Goal: Find specific page/section: Find specific page/section

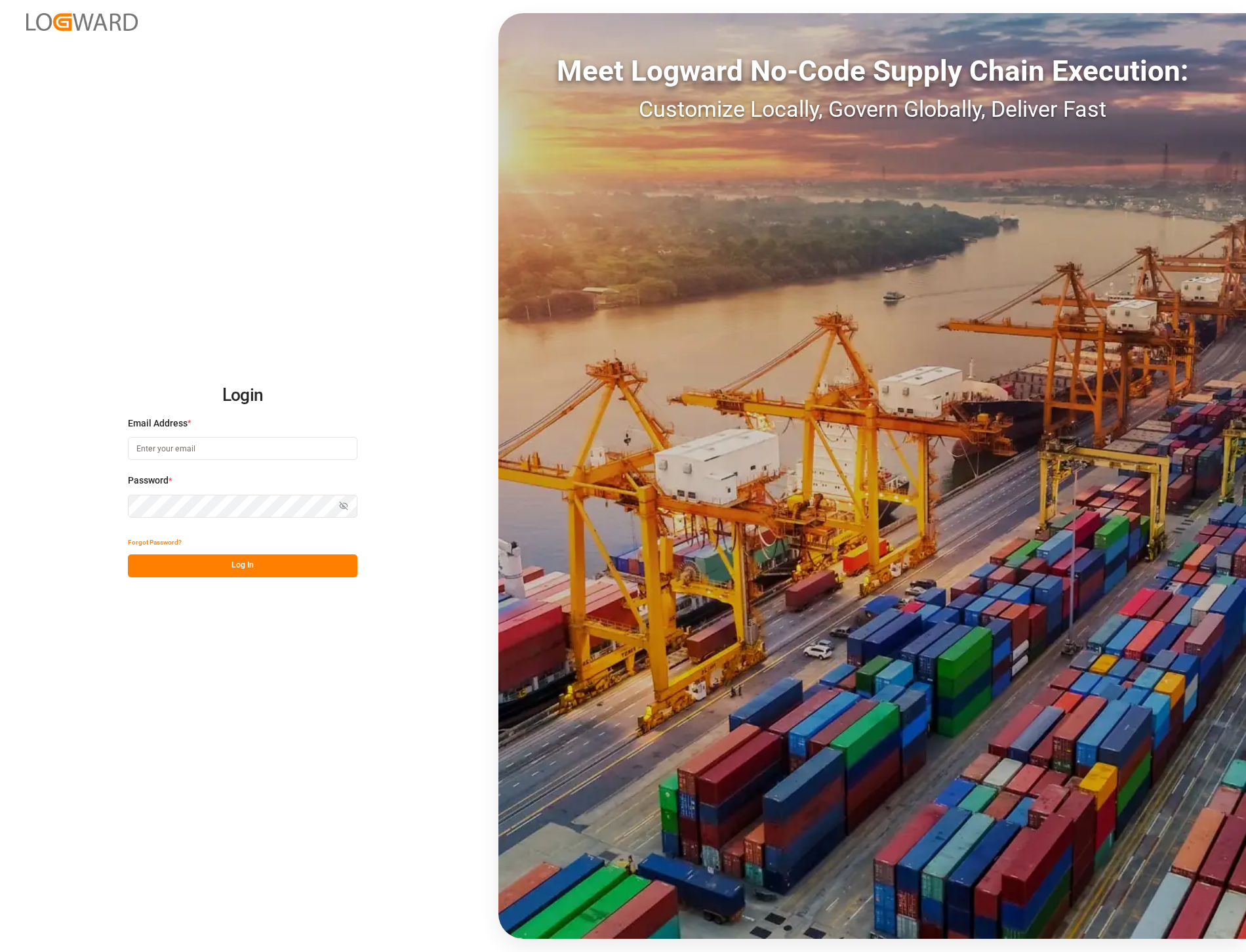
type input "[PERSON_NAME][EMAIL_ADDRESS][PERSON_NAME][DOMAIN_NAME]"
click at [211, 573] on button "Log In" at bounding box center [243, 566] width 230 height 23
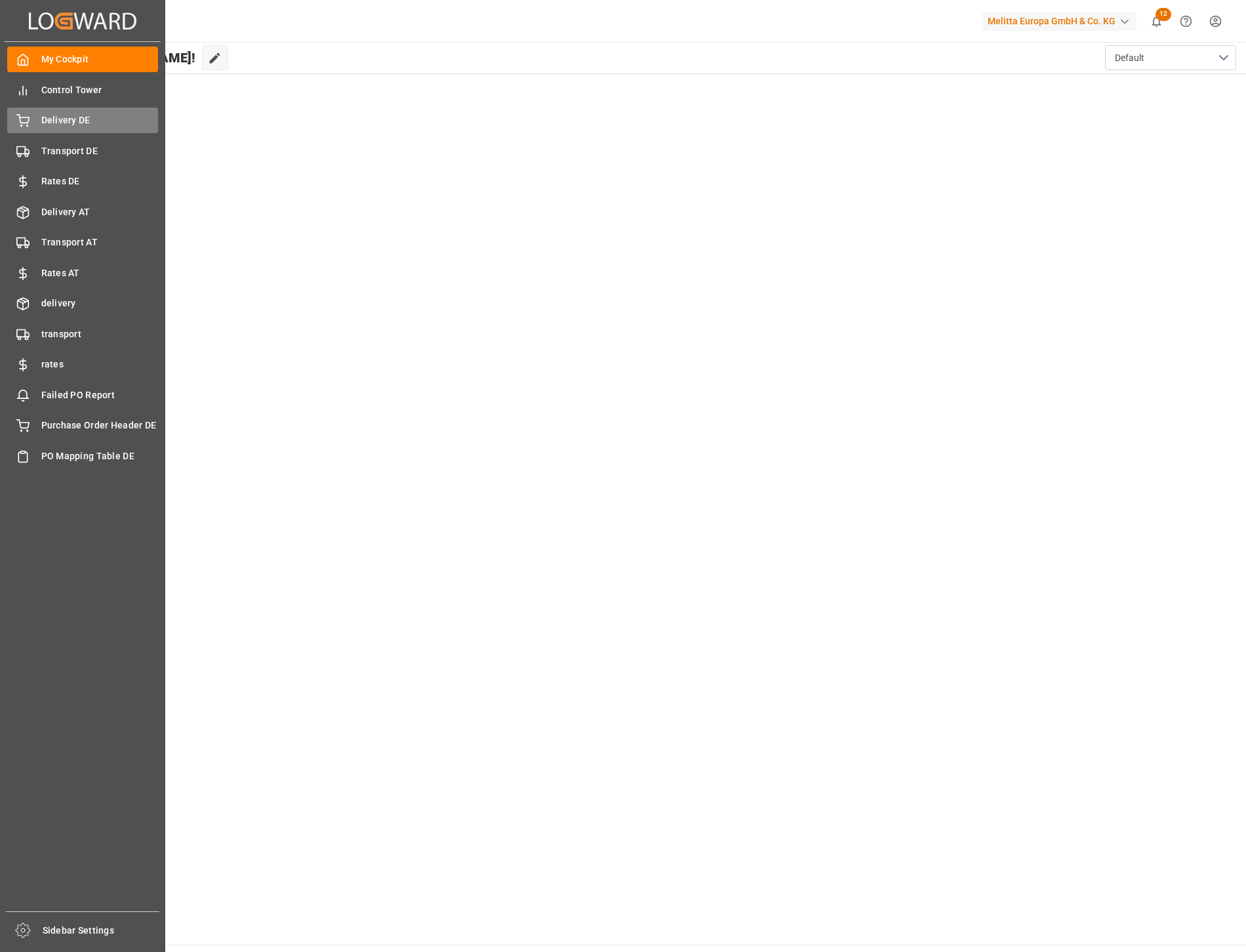
click at [69, 119] on span "Delivery DE" at bounding box center [100, 120] width 117 height 14
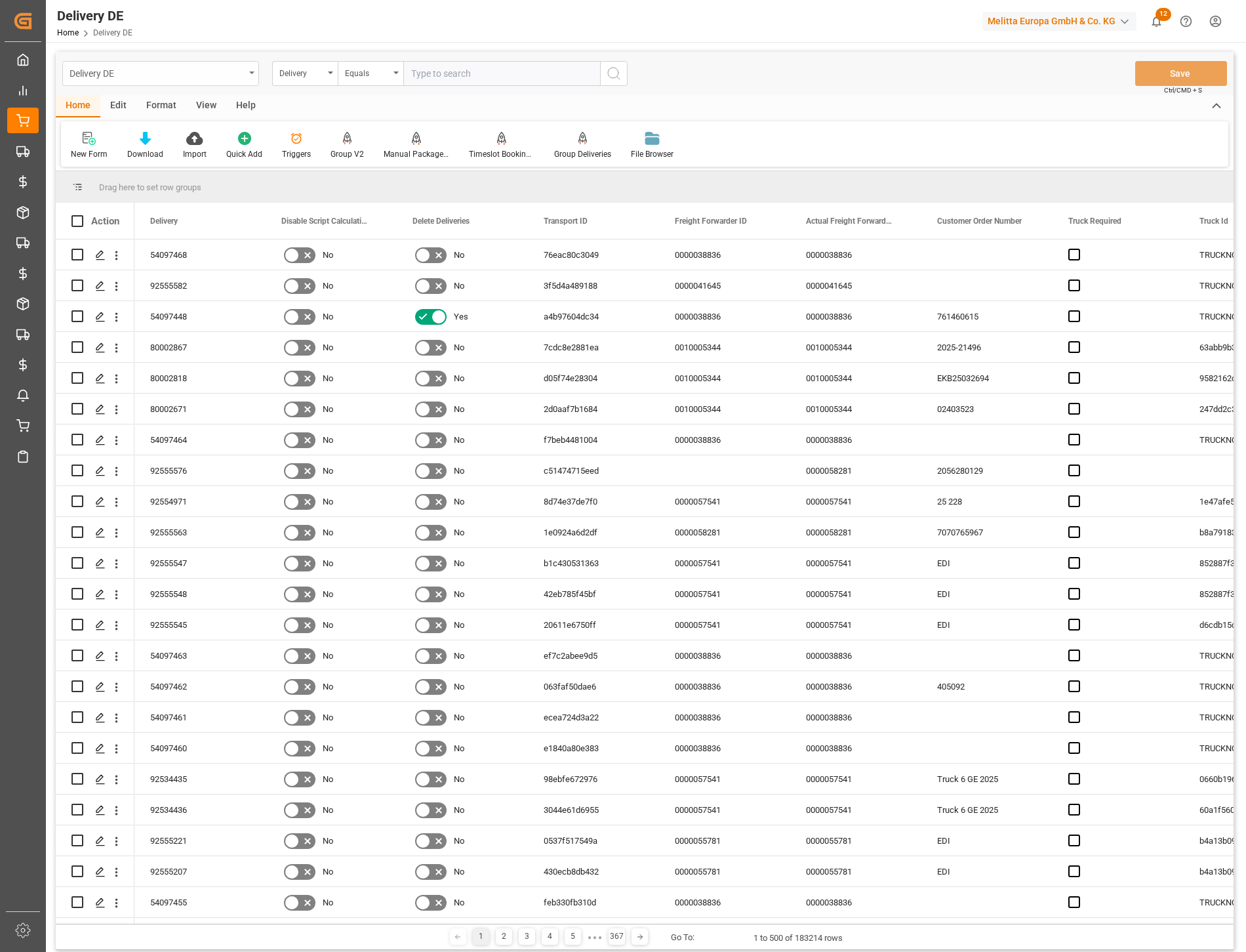
click at [95, 71] on div "Delivery DE" at bounding box center [156, 72] width 175 height 16
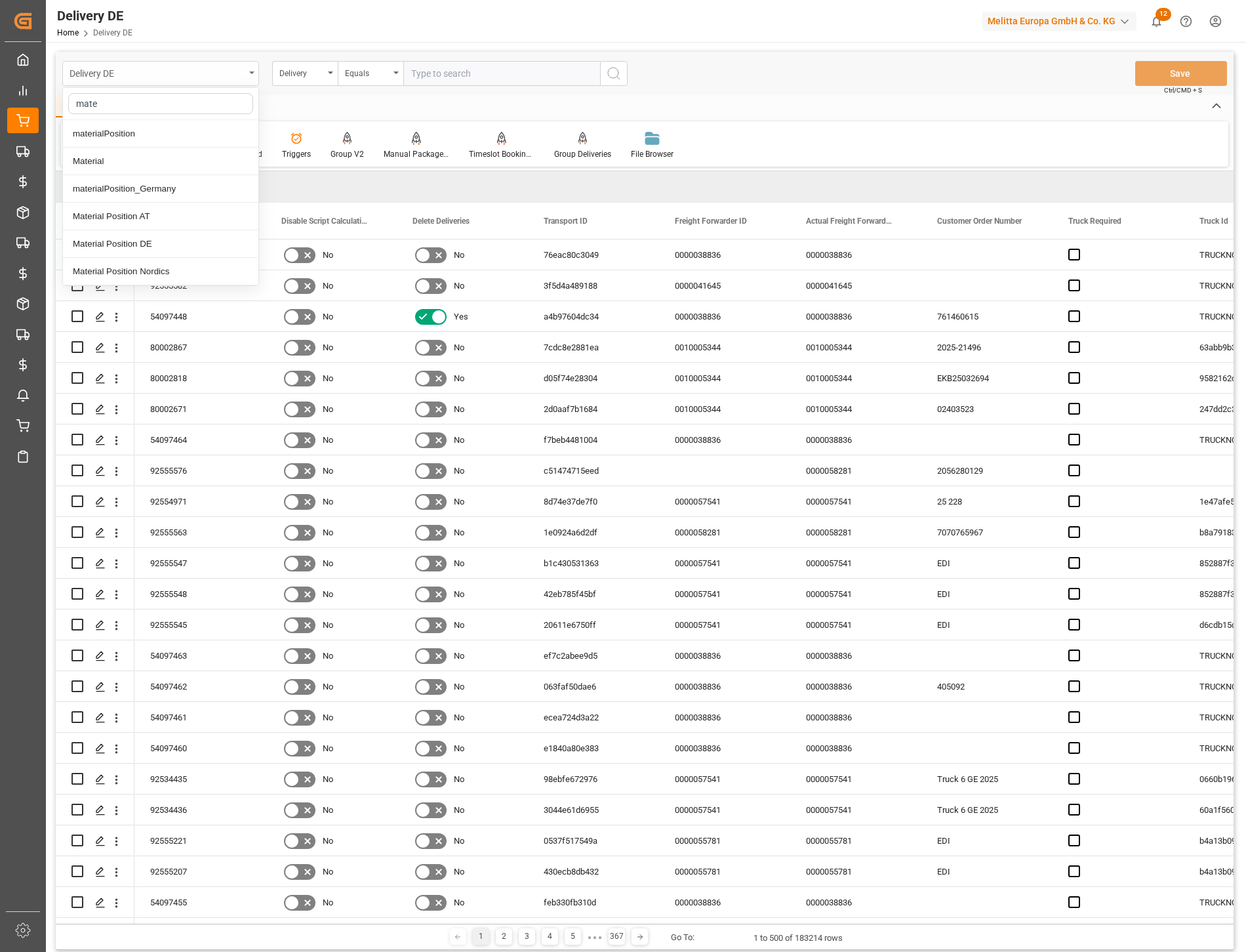
type input "mater"
click at [139, 246] on div "Material Position DE" at bounding box center [160, 244] width 195 height 28
